Goal: Information Seeking & Learning: Learn about a topic

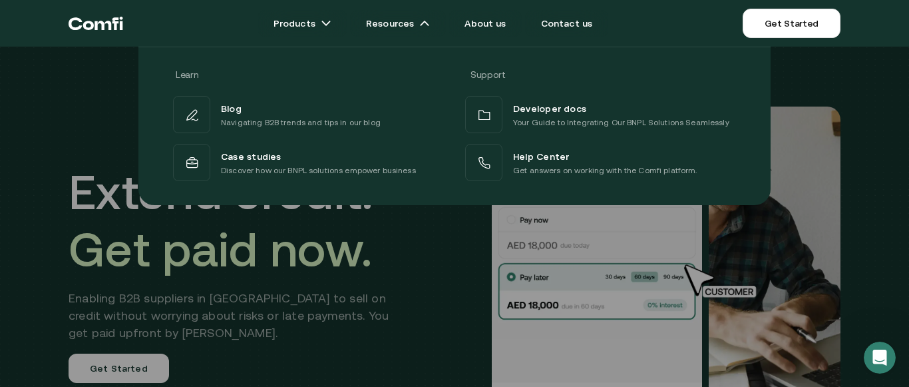
click at [13, 158] on div "Learn Support Blog Navigating B2B trends and tips in our blog Developer docs Yo…" at bounding box center [454, 121] width 909 height 168
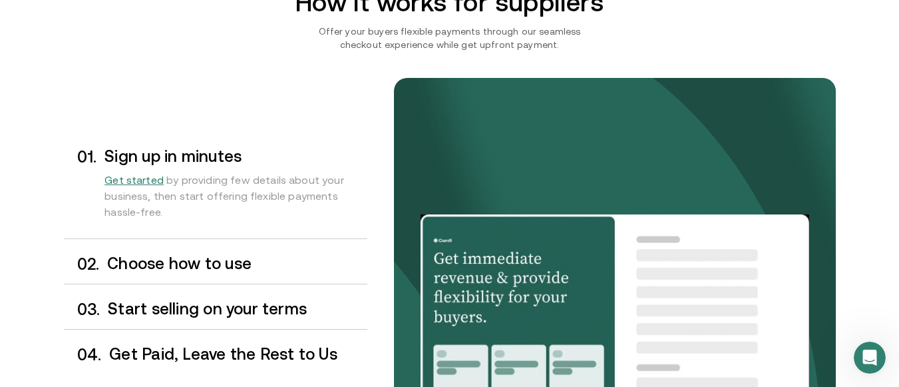
scroll to position [1132, 0]
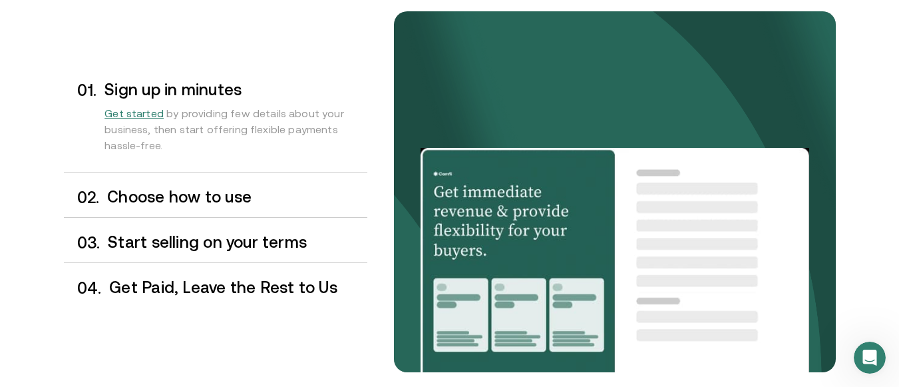
click at [223, 195] on h3 "Choose how to use" at bounding box center [237, 196] width 260 height 17
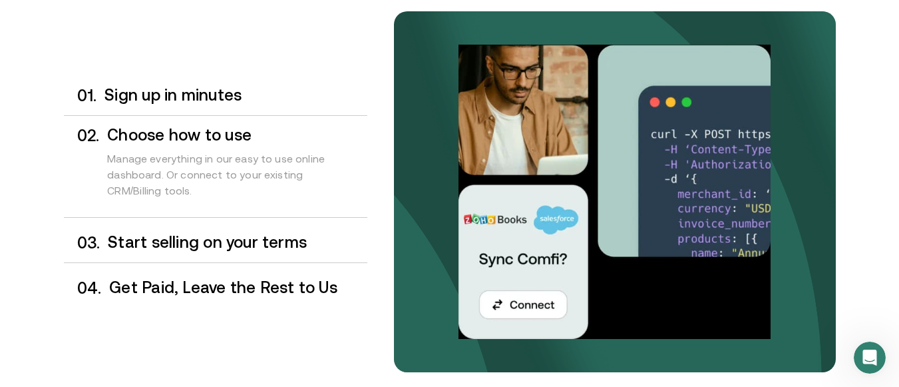
click at [233, 240] on h3 "Start selling on your terms" at bounding box center [237, 242] width 259 height 17
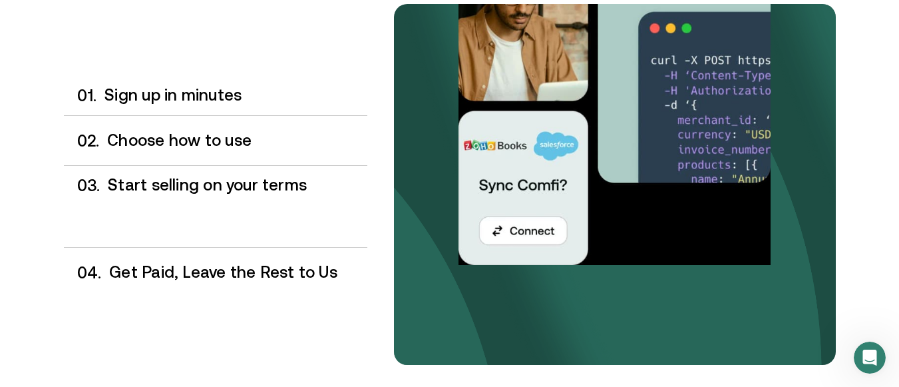
scroll to position [1140, 0]
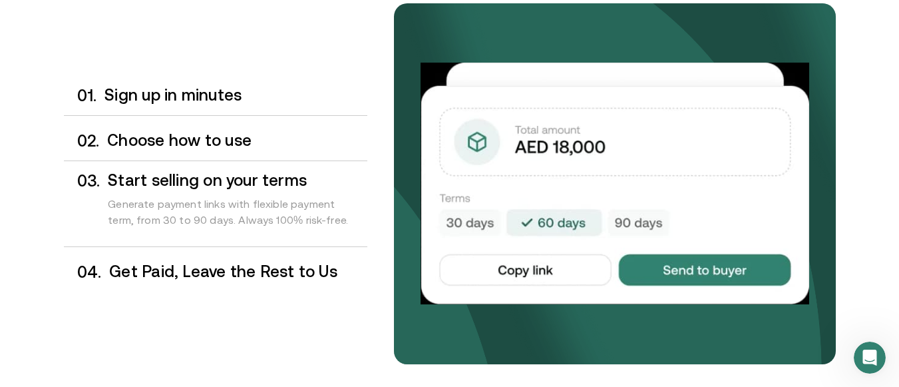
click at [224, 270] on h3 "Get Paid, Leave the Rest to Us" at bounding box center [238, 271] width 258 height 17
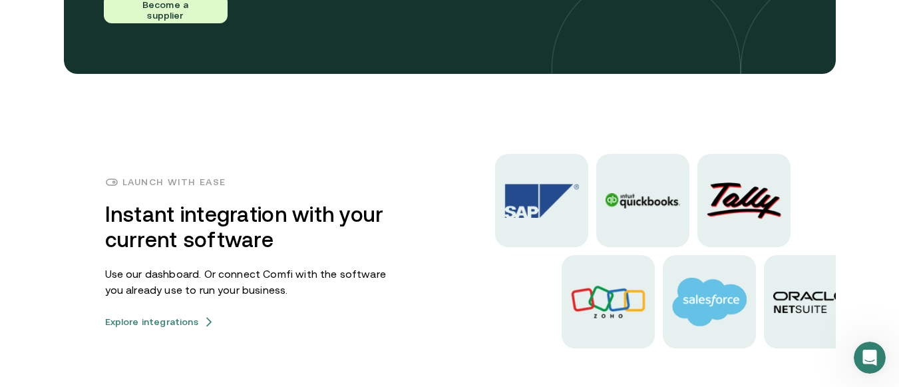
scroll to position [3315, 0]
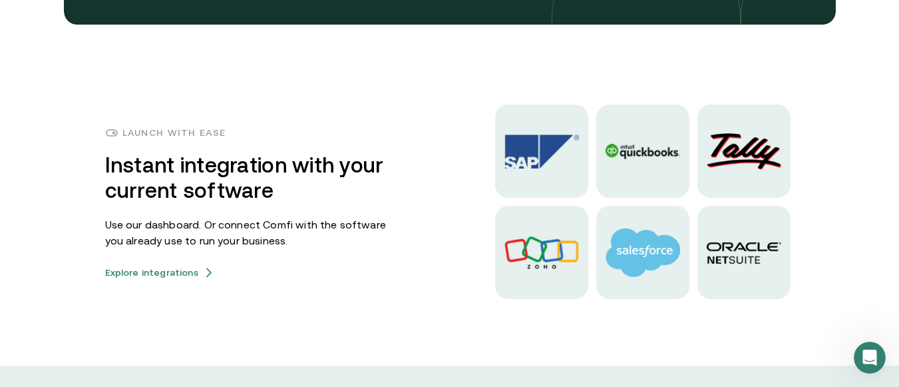
click at [172, 270] on button "Explore integrations" at bounding box center [159, 272] width 109 height 11
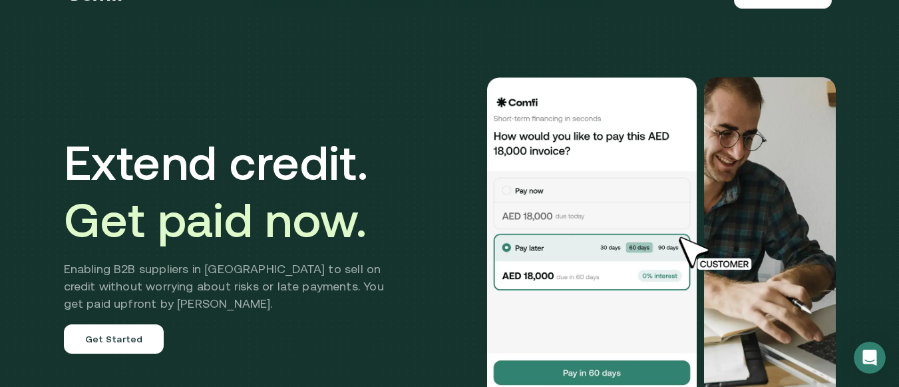
scroll to position [0, 0]
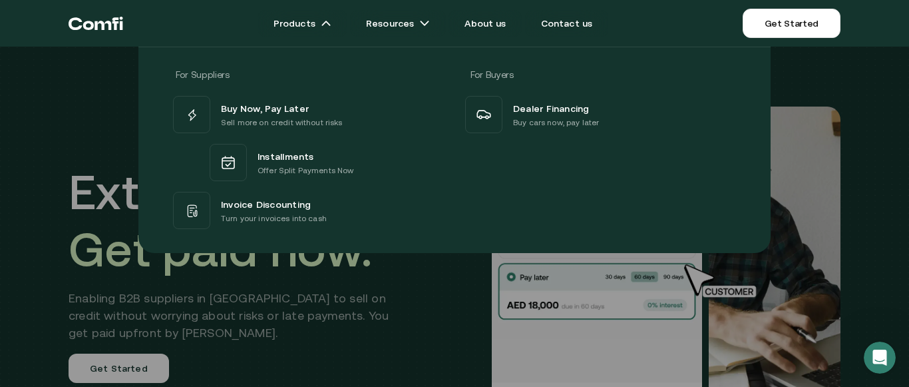
click at [278, 197] on span "Invoice Discounting" at bounding box center [266, 204] width 90 height 16
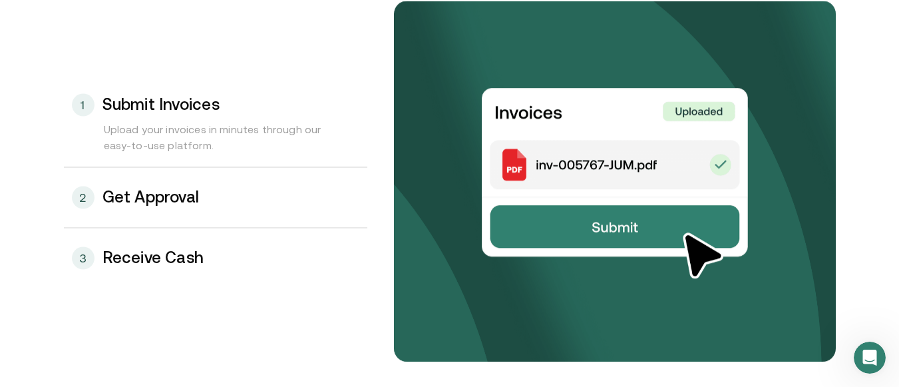
scroll to position [1465, 0]
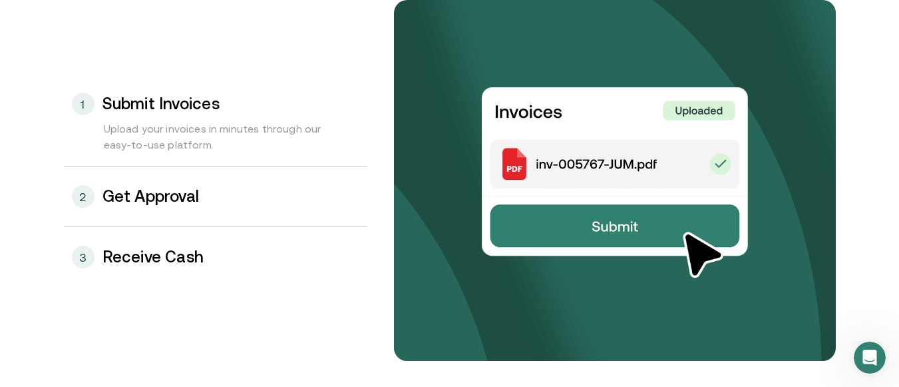
click at [232, 196] on div "2 Get Approval" at bounding box center [216, 196] width 304 height 60
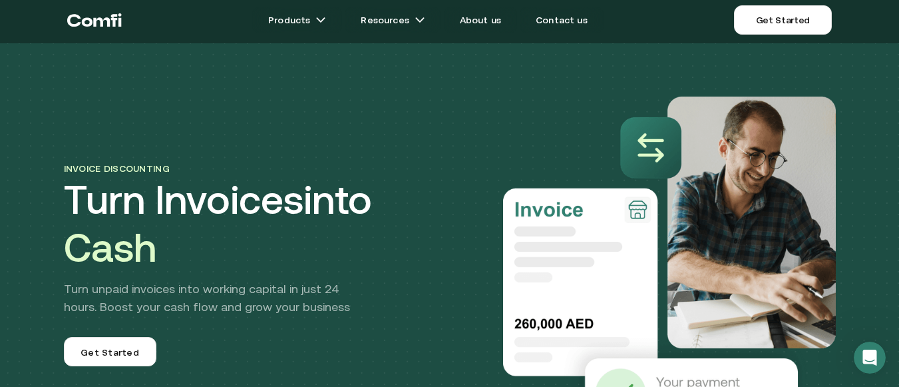
scroll to position [0, 0]
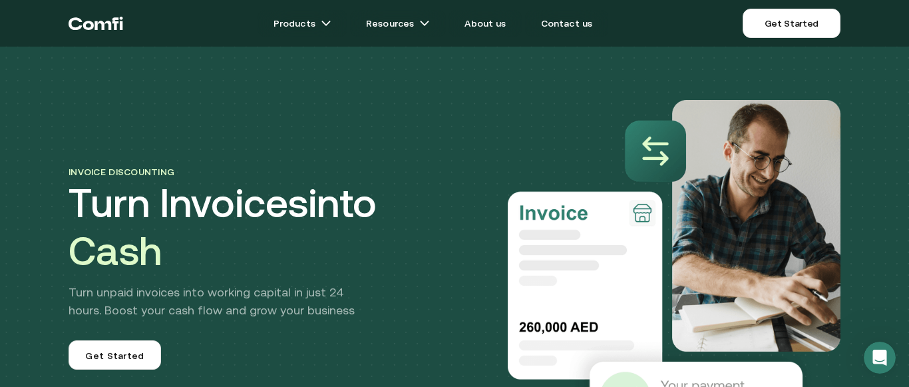
click at [484, 93] on div "Invoice discounting Turn Invoices into Cash Turn unpaid invoices into working c…" at bounding box center [454, 240] width 799 height 386
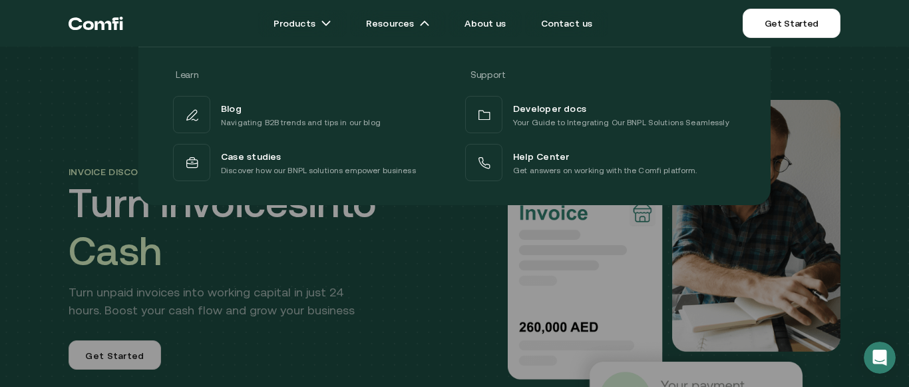
click at [557, 115] on span "Developer docs" at bounding box center [549, 108] width 73 height 16
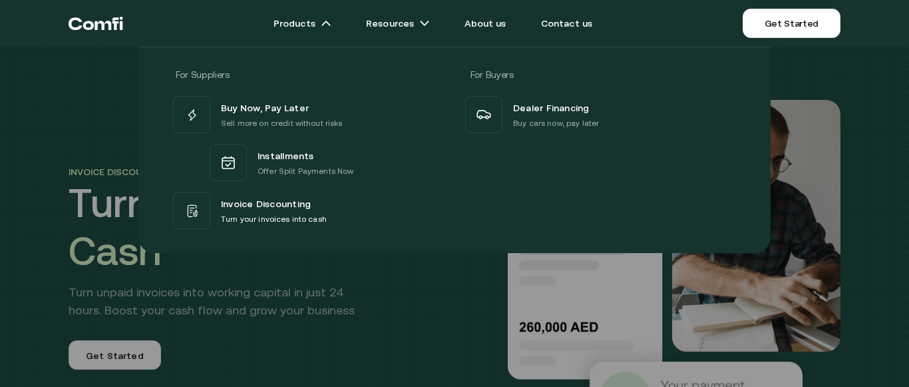
click at [257, 115] on span "Buy Now, Pay Later" at bounding box center [265, 107] width 88 height 17
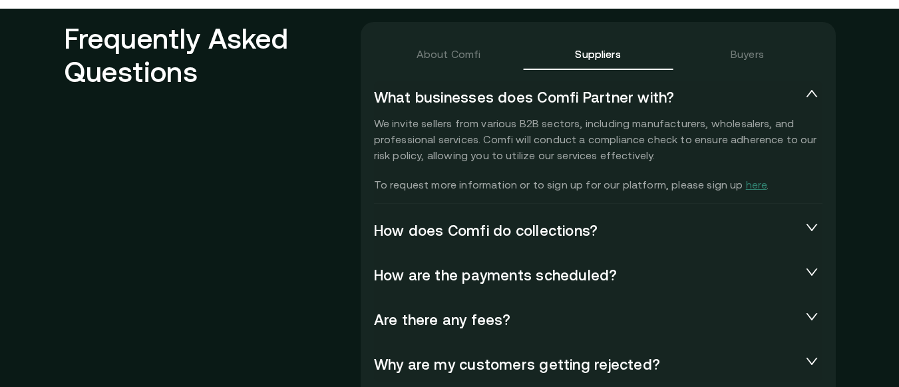
scroll to position [2996, 0]
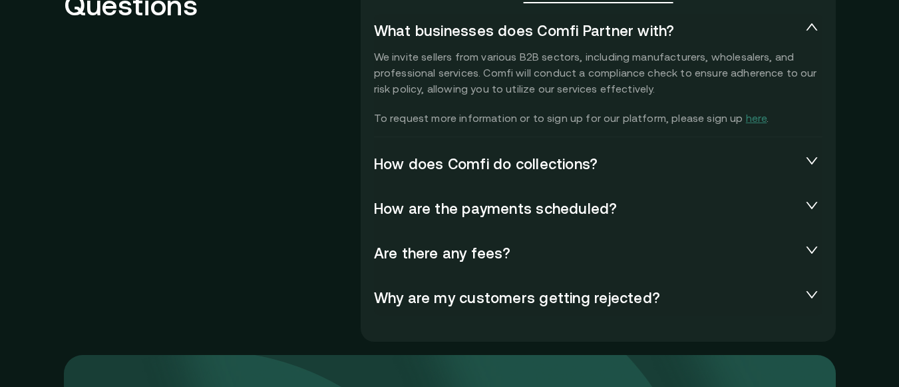
click at [812, 157] on icon "collapsed" at bounding box center [812, 160] width 13 height 13
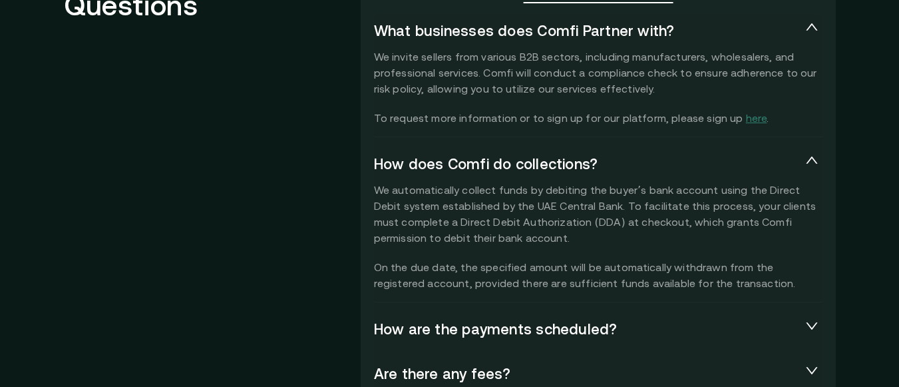
click at [812, 157] on icon "expanded" at bounding box center [812, 160] width 13 height 13
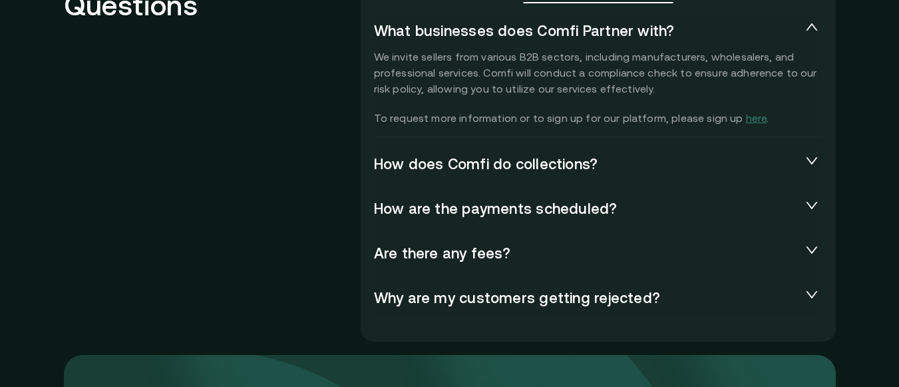
click at [810, 207] on icon "collapsed" at bounding box center [812, 204] width 13 height 13
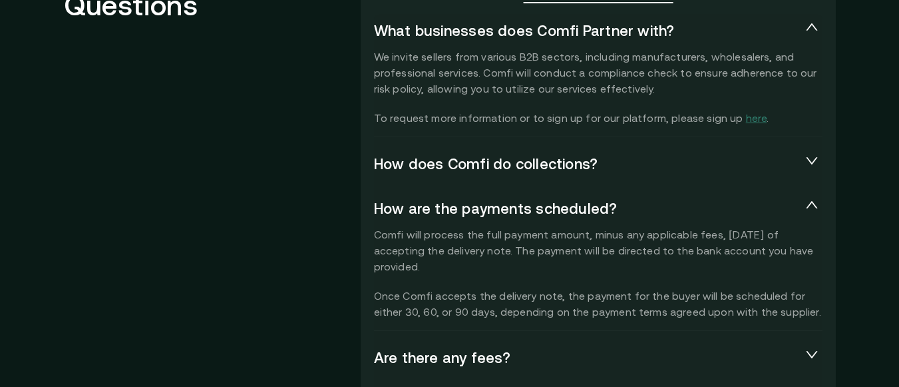
click at [811, 207] on icon "expanded" at bounding box center [812, 204] width 13 height 13
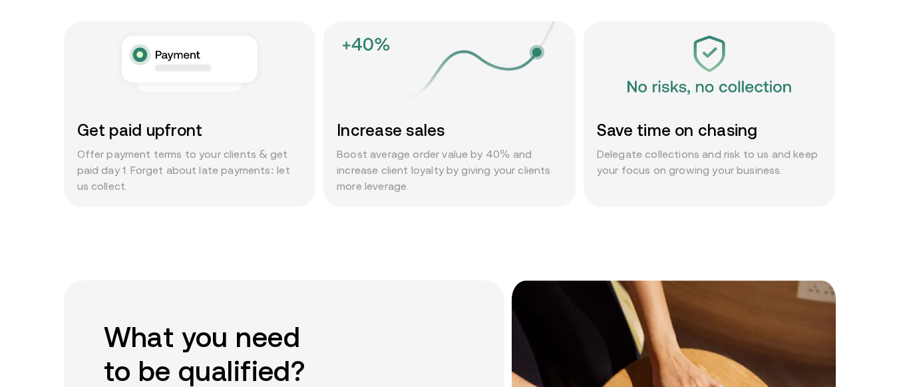
scroll to position [0, 0]
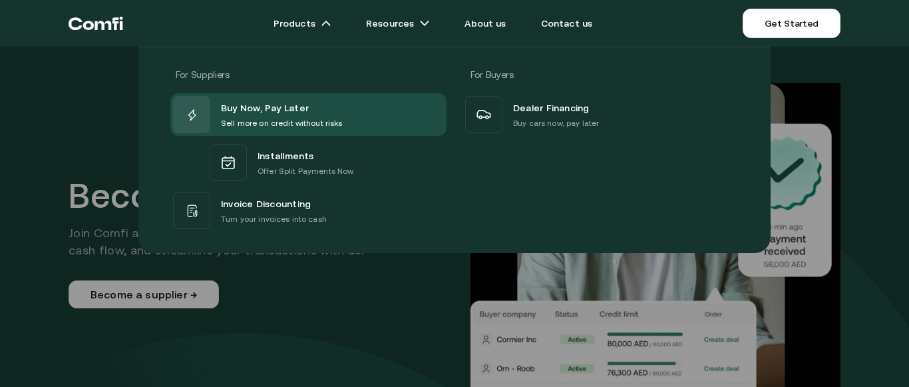
click at [550, 111] on span "Dealer Financing" at bounding box center [551, 107] width 77 height 17
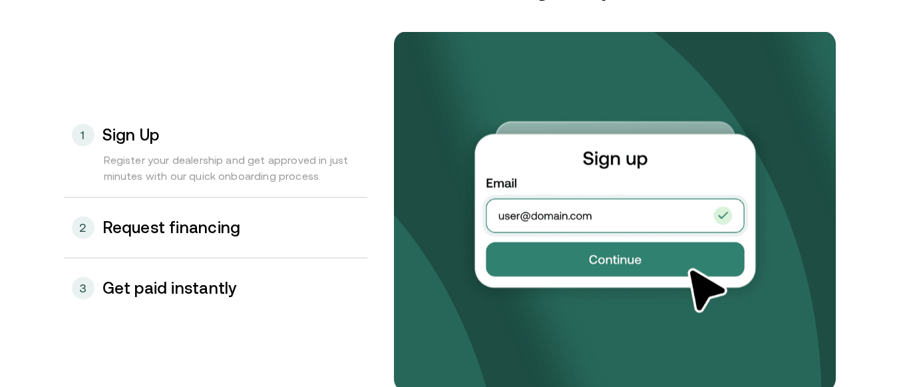
scroll to position [1465, 0]
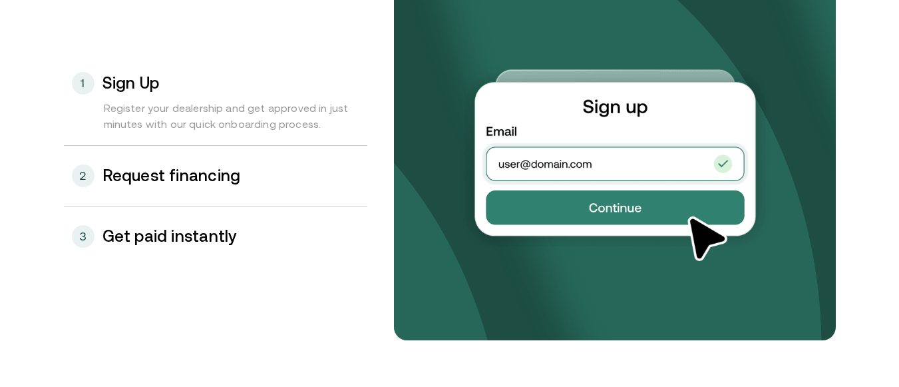
click at [205, 178] on h3 "Request financing" at bounding box center [172, 175] width 138 height 17
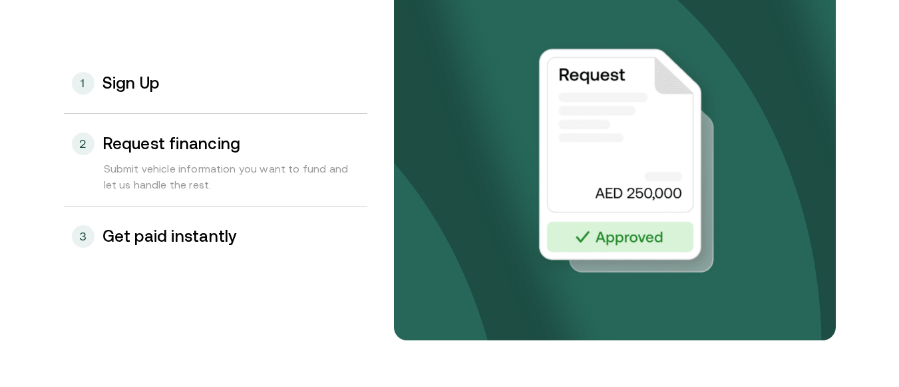
click at [182, 236] on h3 "Get paid instantly" at bounding box center [170, 236] width 134 height 17
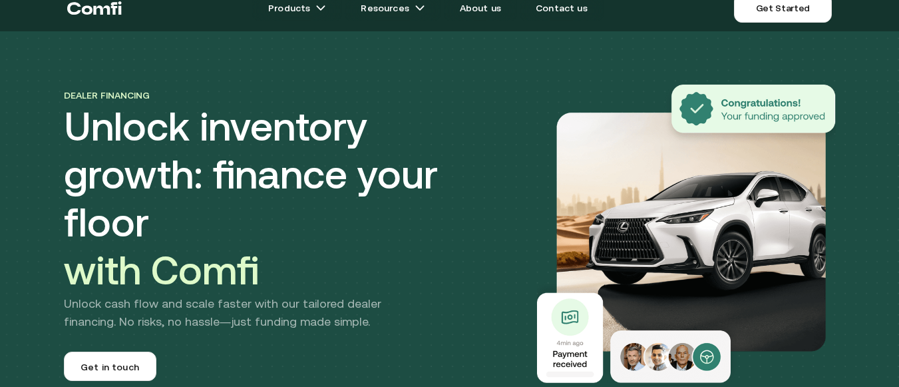
scroll to position [0, 0]
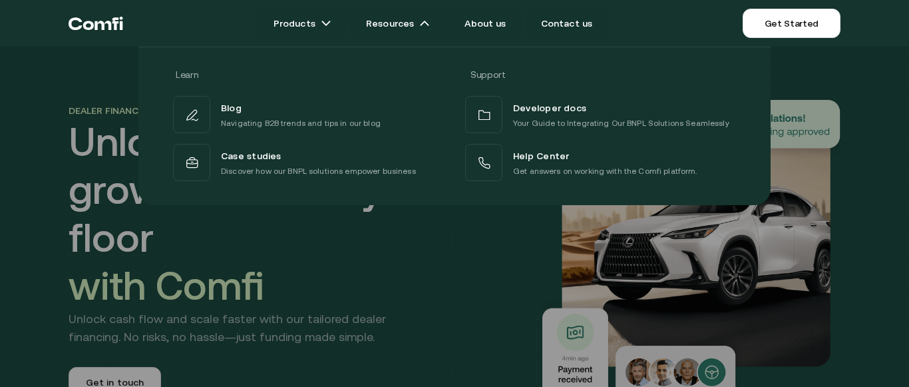
click at [0, 247] on div at bounding box center [454, 240] width 909 height 387
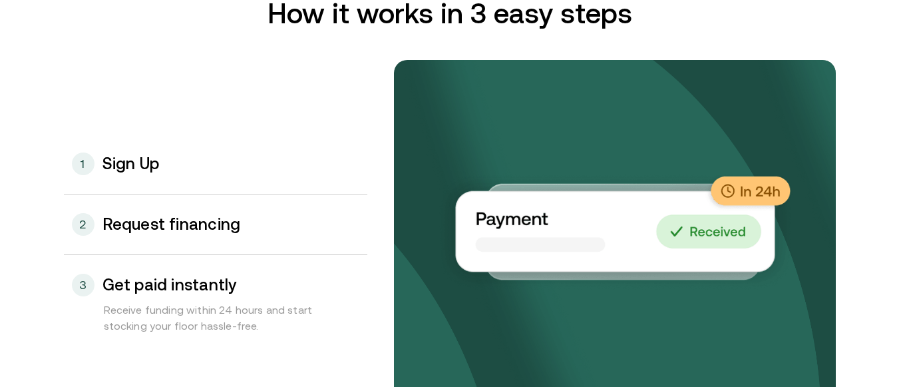
scroll to position [1465, 0]
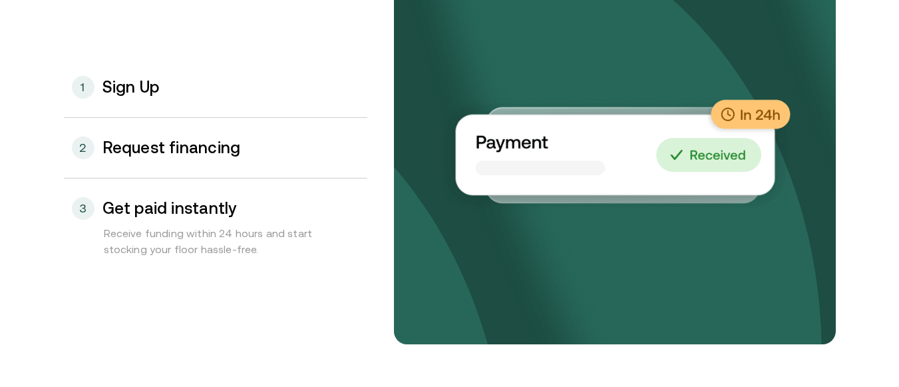
click at [172, 85] on div "1 Sign Up" at bounding box center [216, 87] width 304 height 60
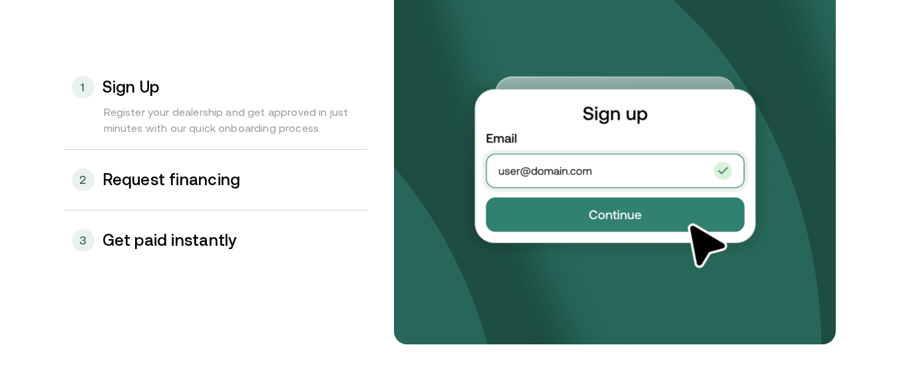
click at [202, 169] on div "2 Request financing" at bounding box center [216, 180] width 304 height 60
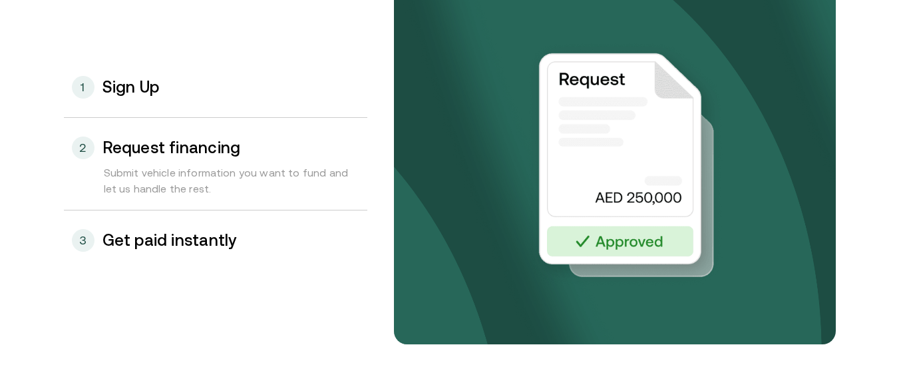
click at [190, 85] on div "1 Sign Up" at bounding box center [216, 87] width 304 height 60
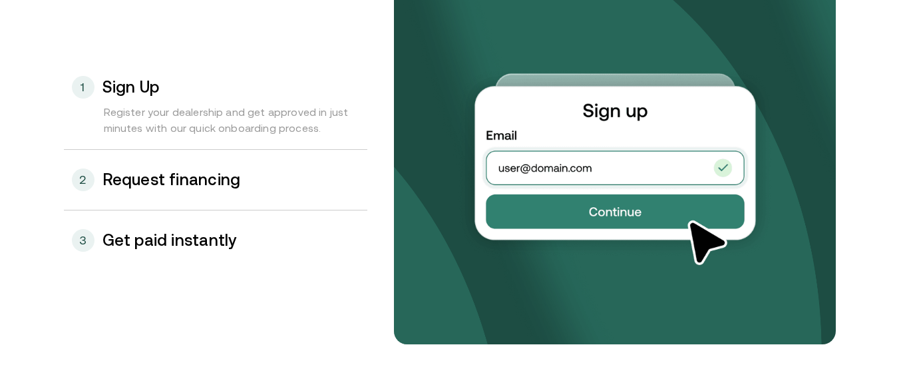
click at [234, 181] on h3 "Request financing" at bounding box center [172, 179] width 138 height 17
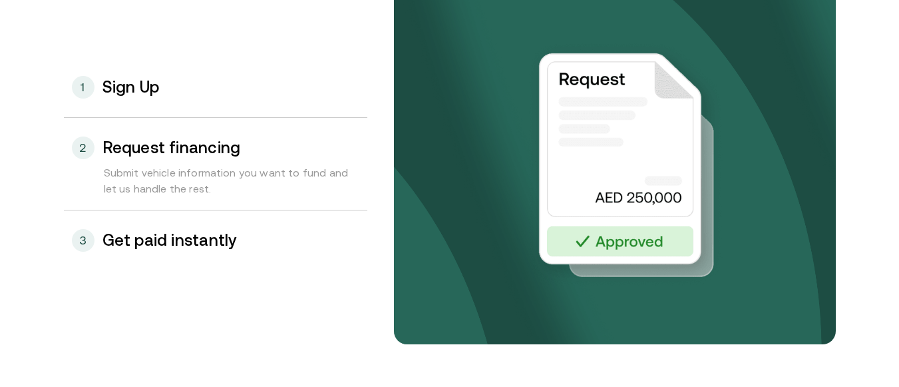
click at [213, 238] on h3 "Get paid instantly" at bounding box center [170, 240] width 134 height 17
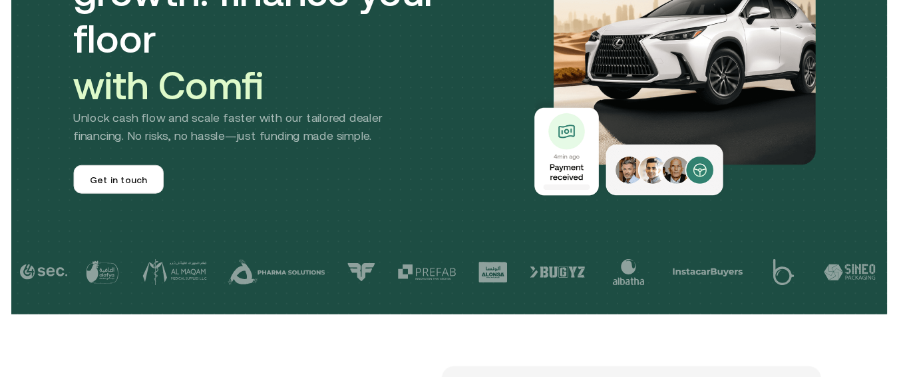
scroll to position [0, 0]
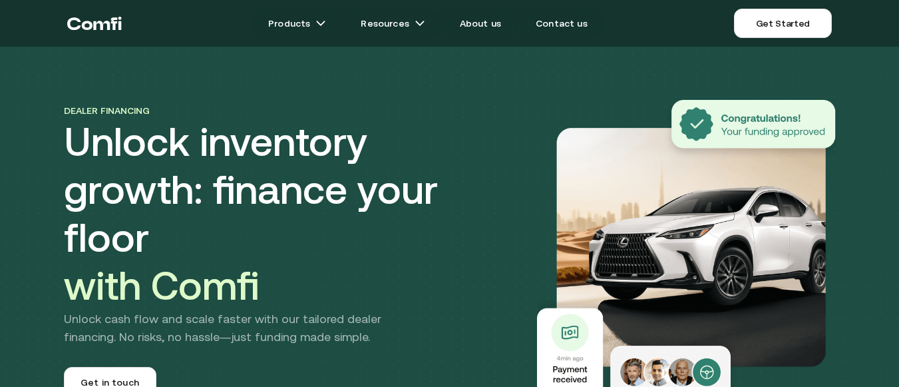
click at [503, 23] on link "About us" at bounding box center [480, 23] width 73 height 27
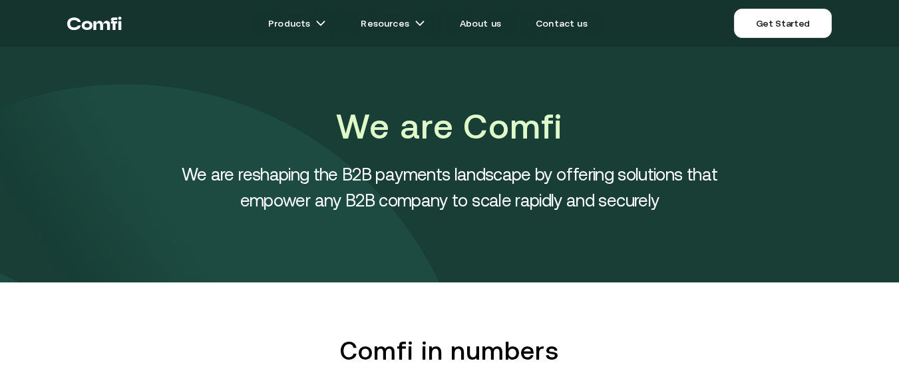
click at [560, 23] on link "Contact us" at bounding box center [562, 23] width 84 height 27
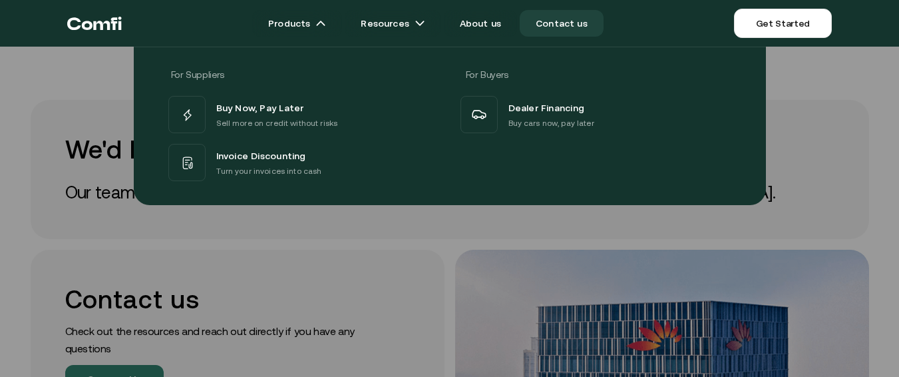
click at [89, 16] on icon "Return to the top of the Comfi home page" at bounding box center [94, 23] width 55 height 40
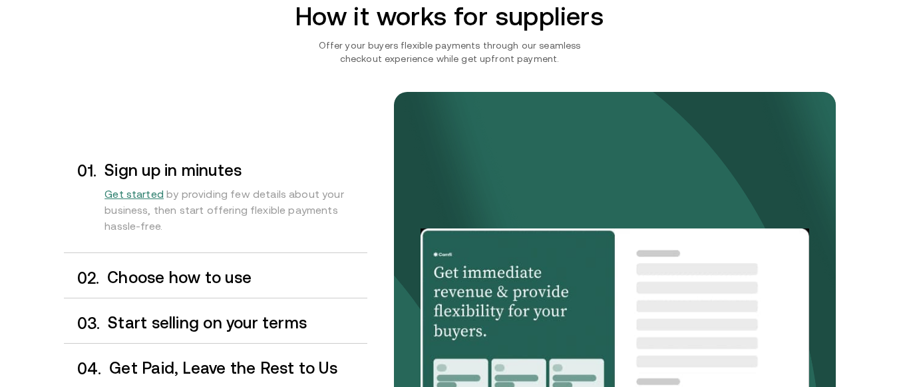
scroll to position [1166, 0]
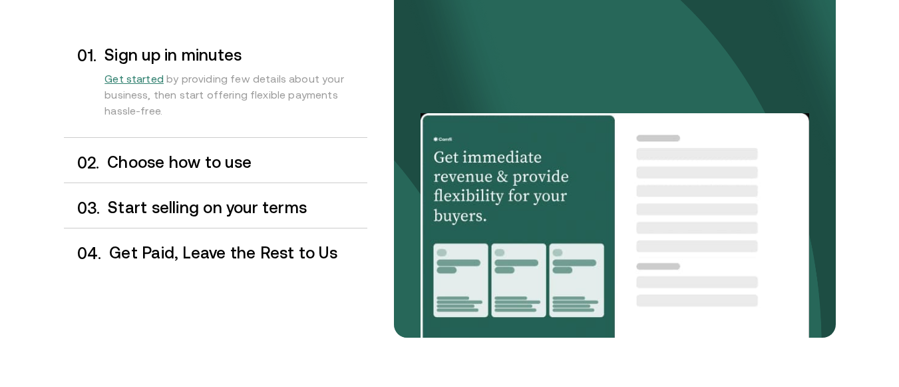
click at [190, 210] on h3 "Start selling on your terms" at bounding box center [237, 207] width 259 height 17
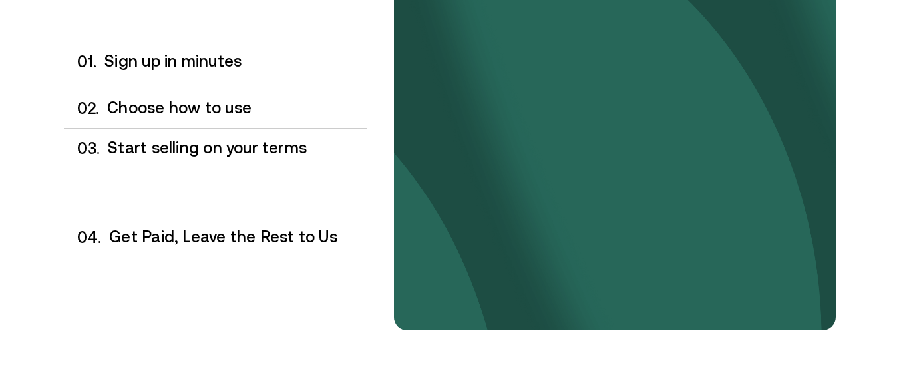
scroll to position [1174, 0]
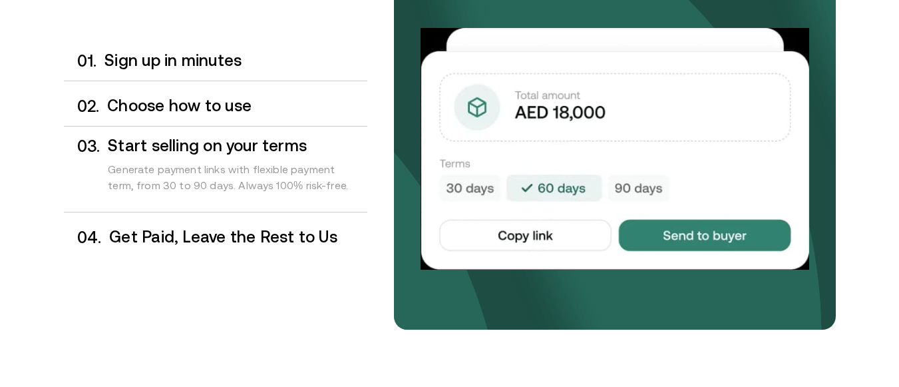
click at [227, 231] on h3 "Get Paid, Leave the Rest to Us" at bounding box center [238, 236] width 258 height 17
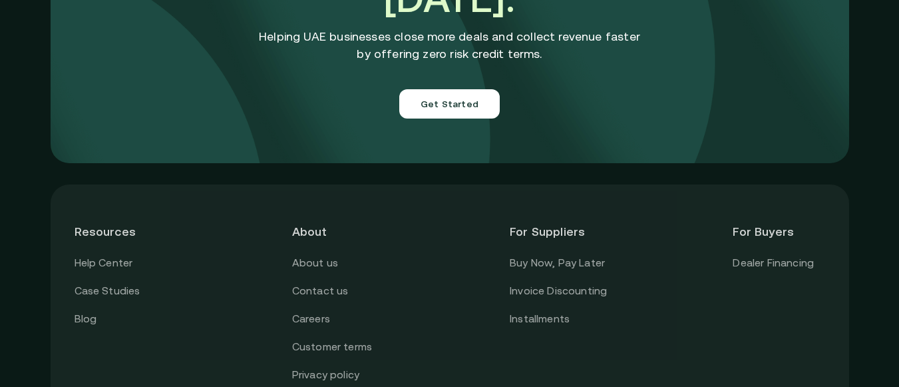
scroll to position [4869, 0]
